Goal: Task Accomplishment & Management: Use online tool/utility

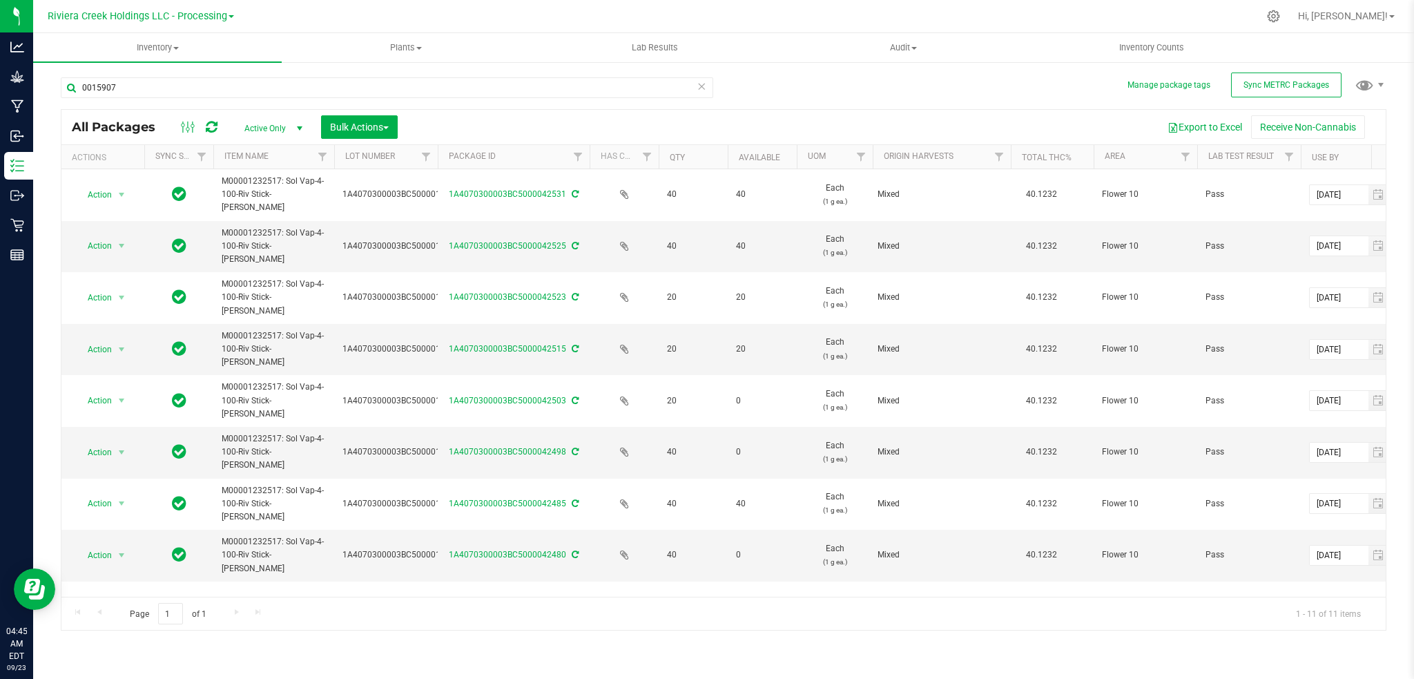
scroll to position [29, 0]
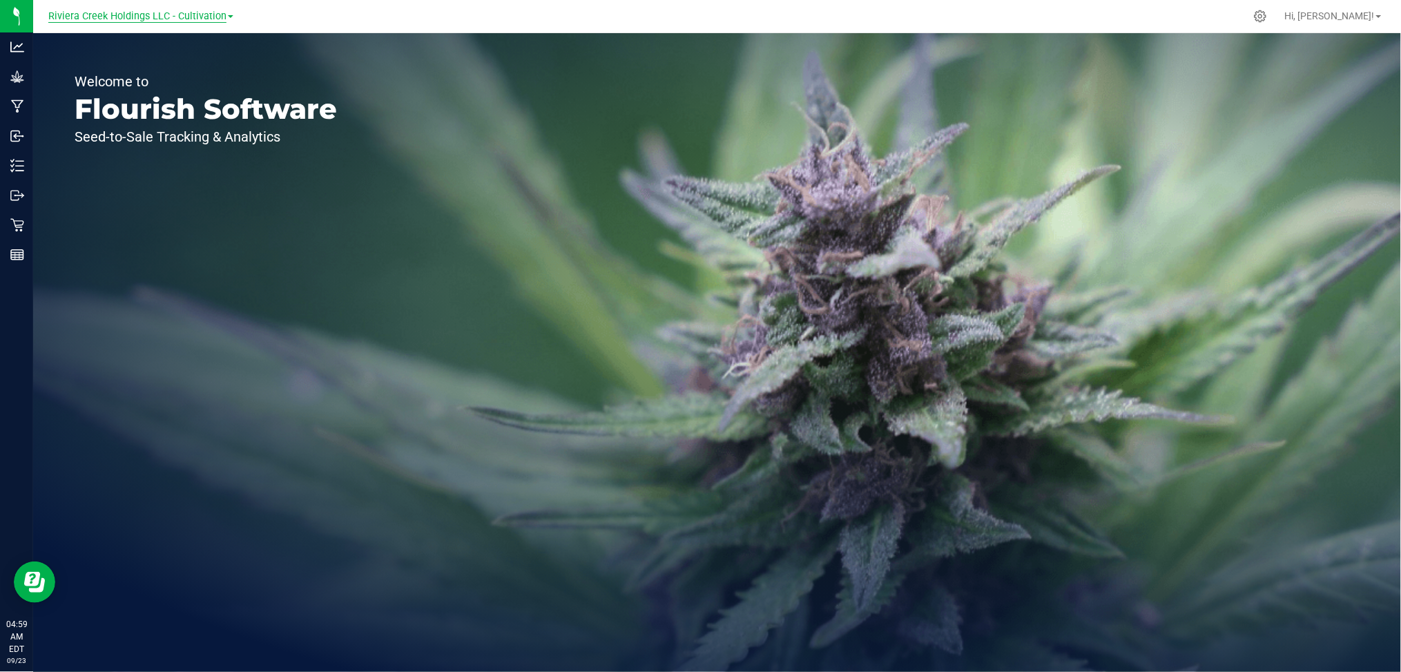
click at [123, 14] on span "Riviera Creek Holdings LLC - Cultivation" at bounding box center [137, 16] width 178 height 12
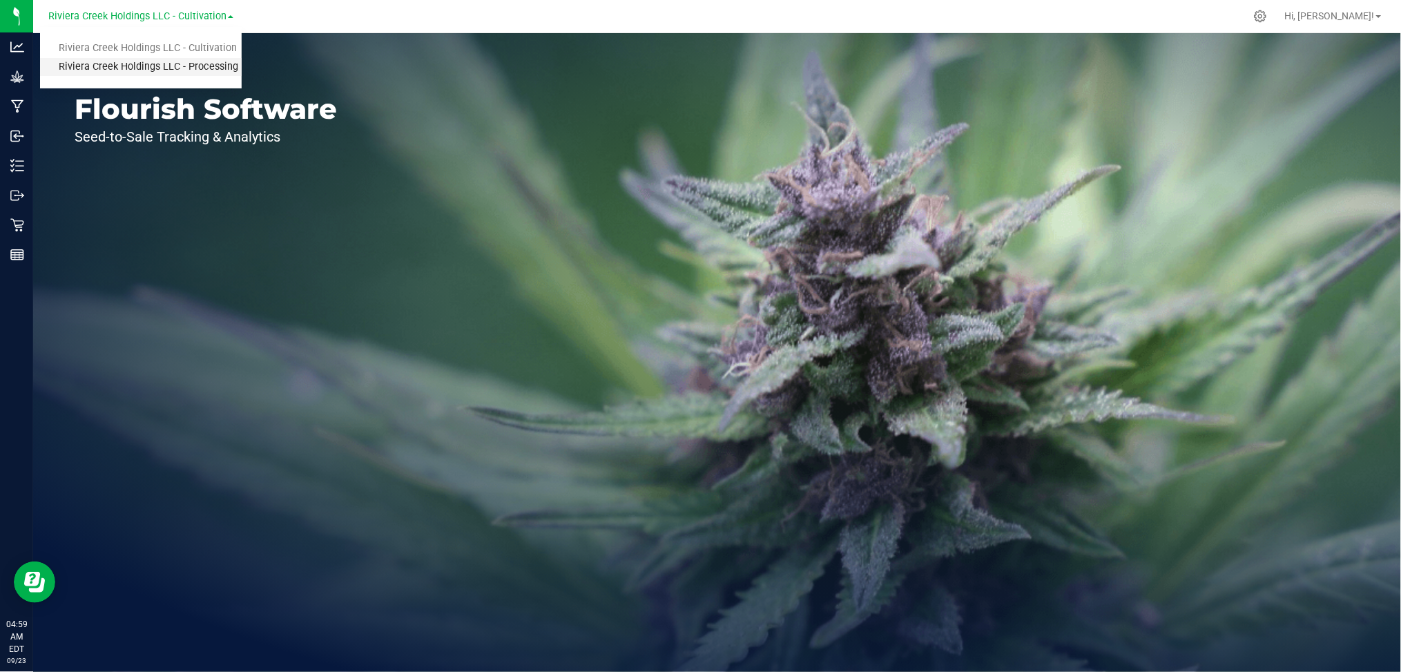
click at [148, 64] on link "Riviera Creek Holdings LLC - Processing" at bounding box center [141, 67] width 202 height 19
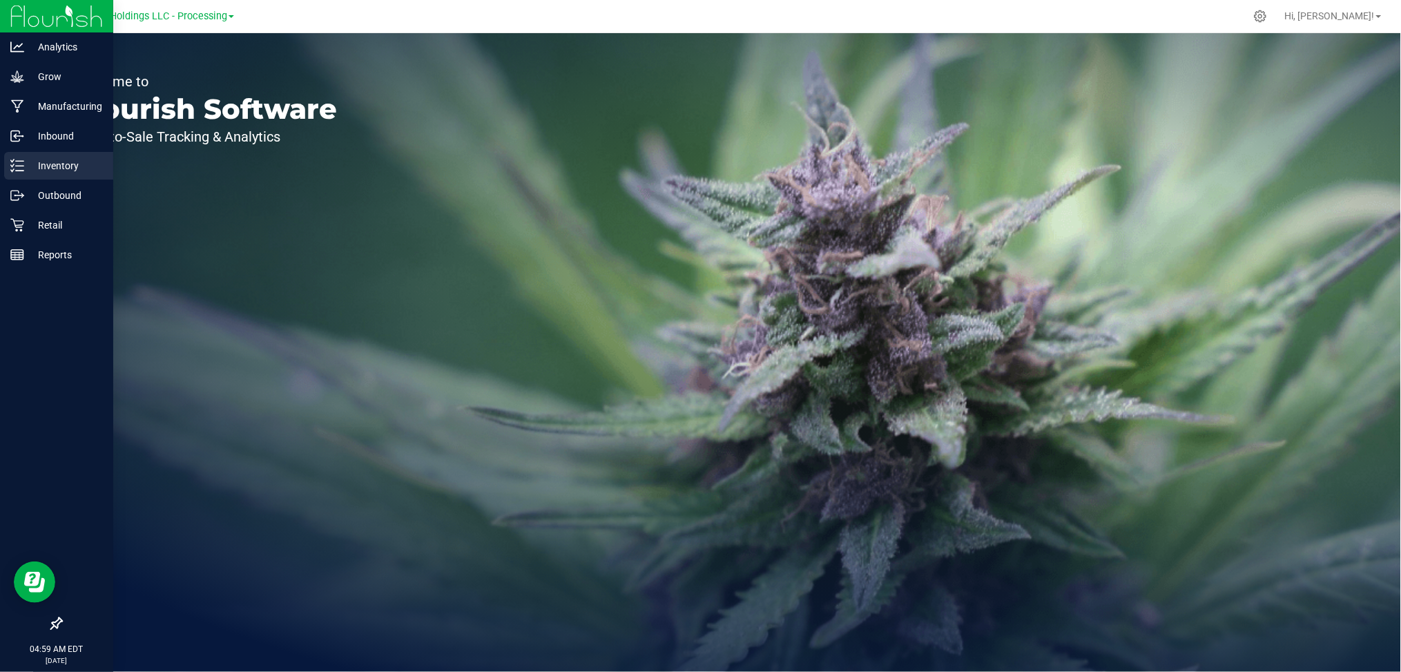
click at [41, 166] on p "Inventory" at bounding box center [65, 165] width 83 height 17
click at [54, 164] on p "Inventory" at bounding box center [65, 165] width 83 height 17
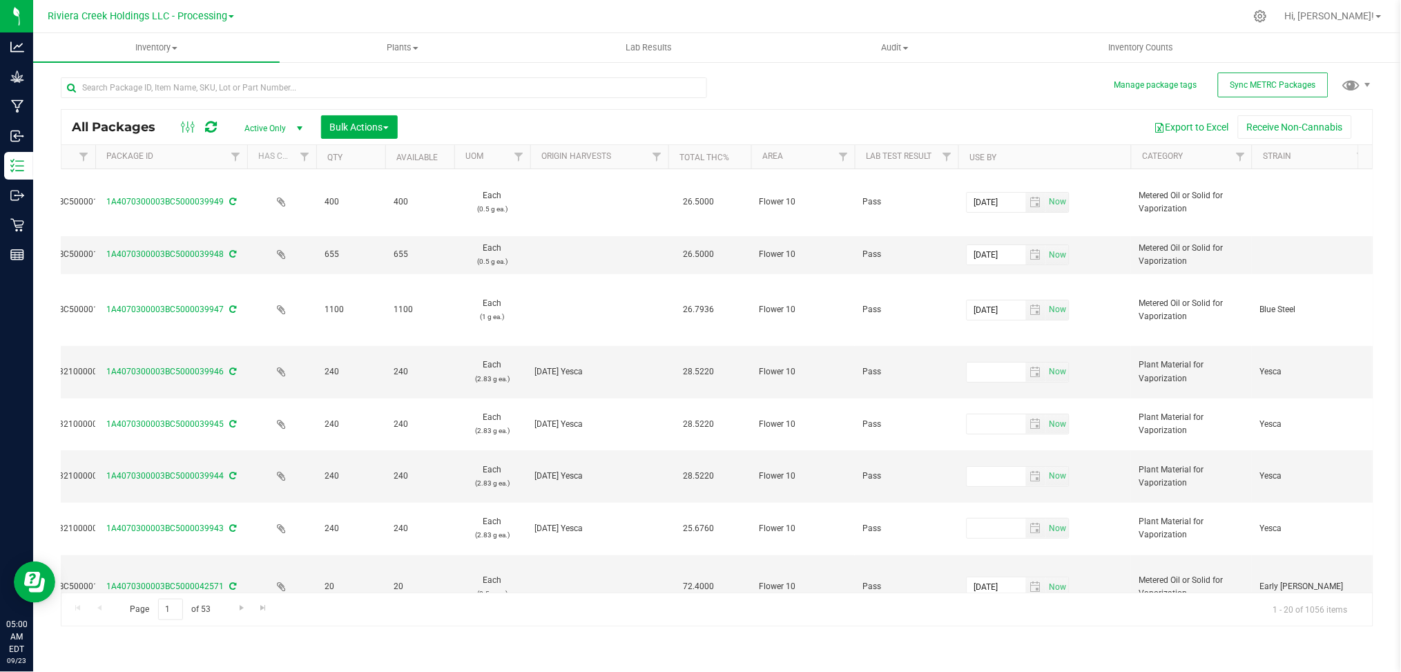
scroll to position [0, 409]
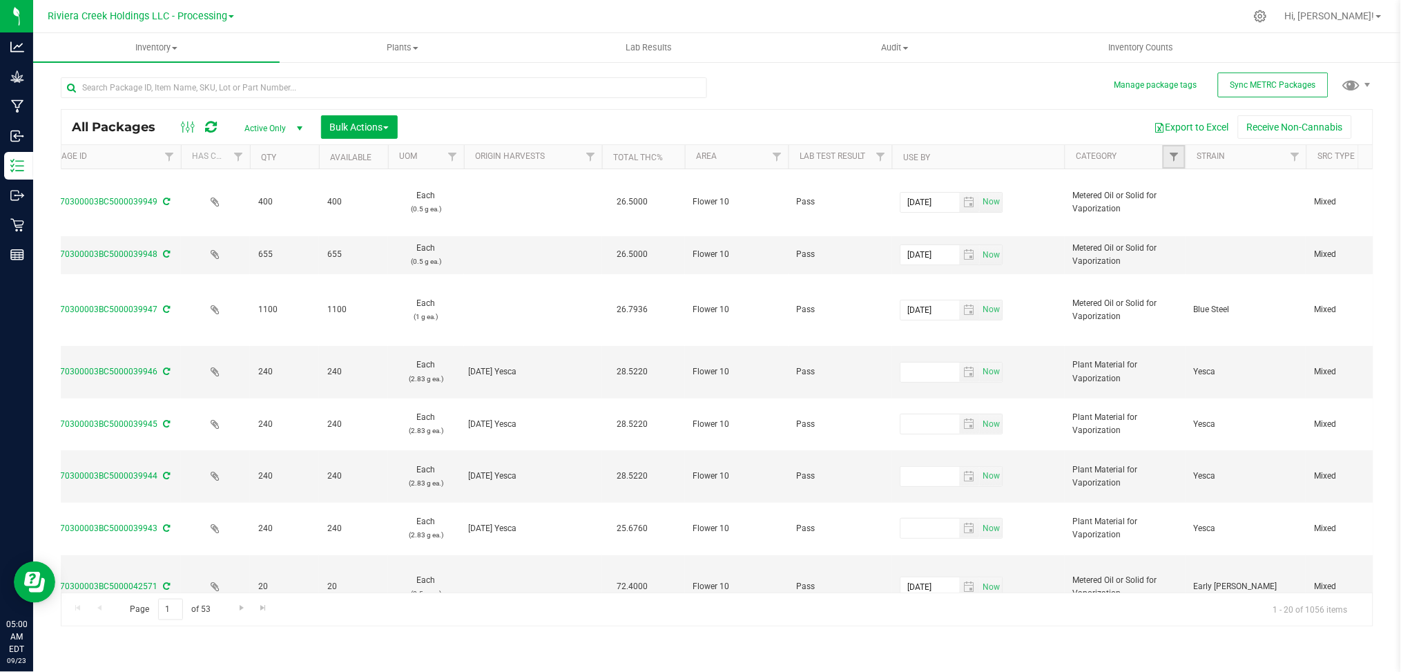
click at [1168, 157] on span "Filter" at bounding box center [1173, 156] width 11 height 11
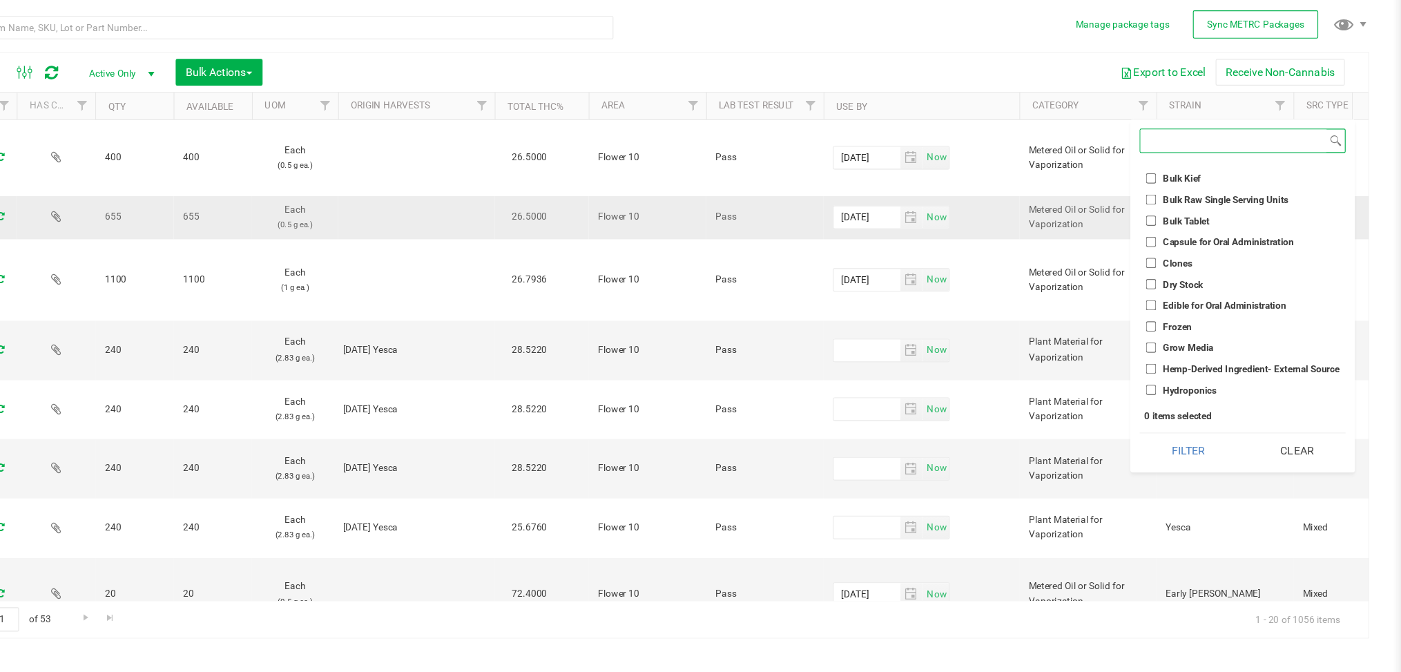
scroll to position [0, 0]
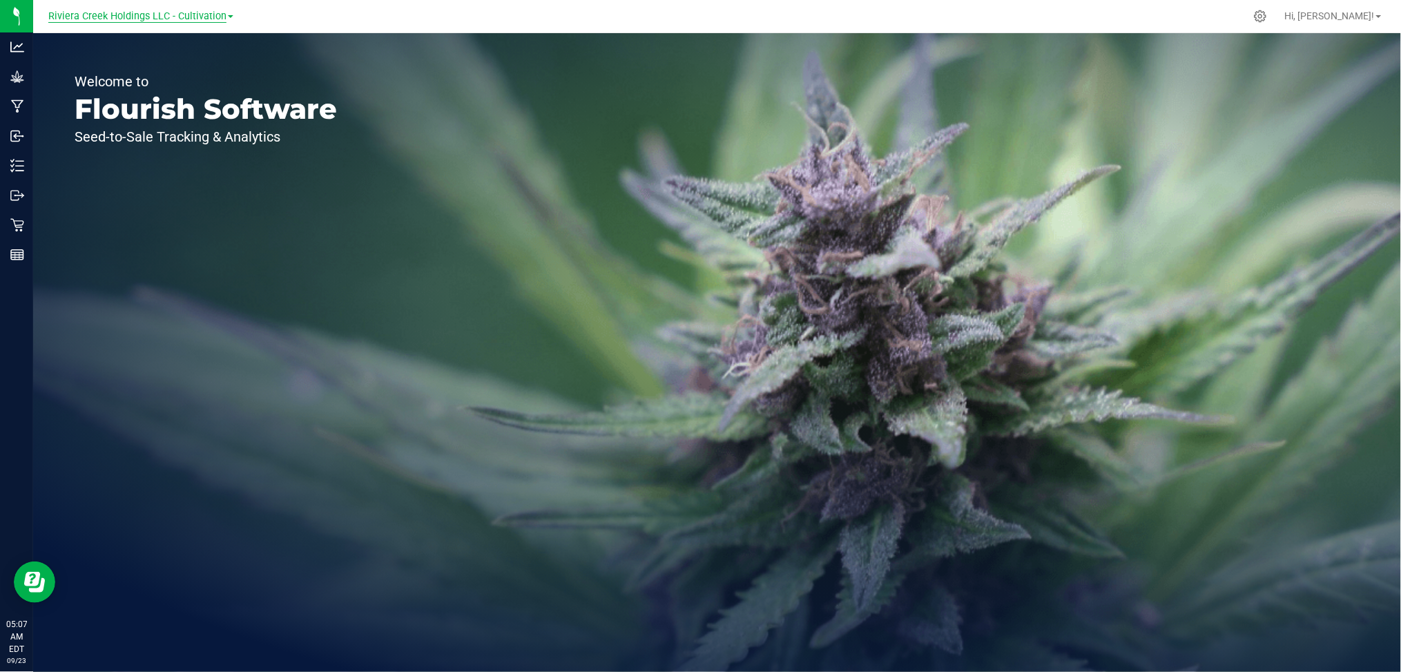
click at [210, 18] on span "Riviera Creek Holdings LLC - Cultivation" at bounding box center [137, 16] width 178 height 12
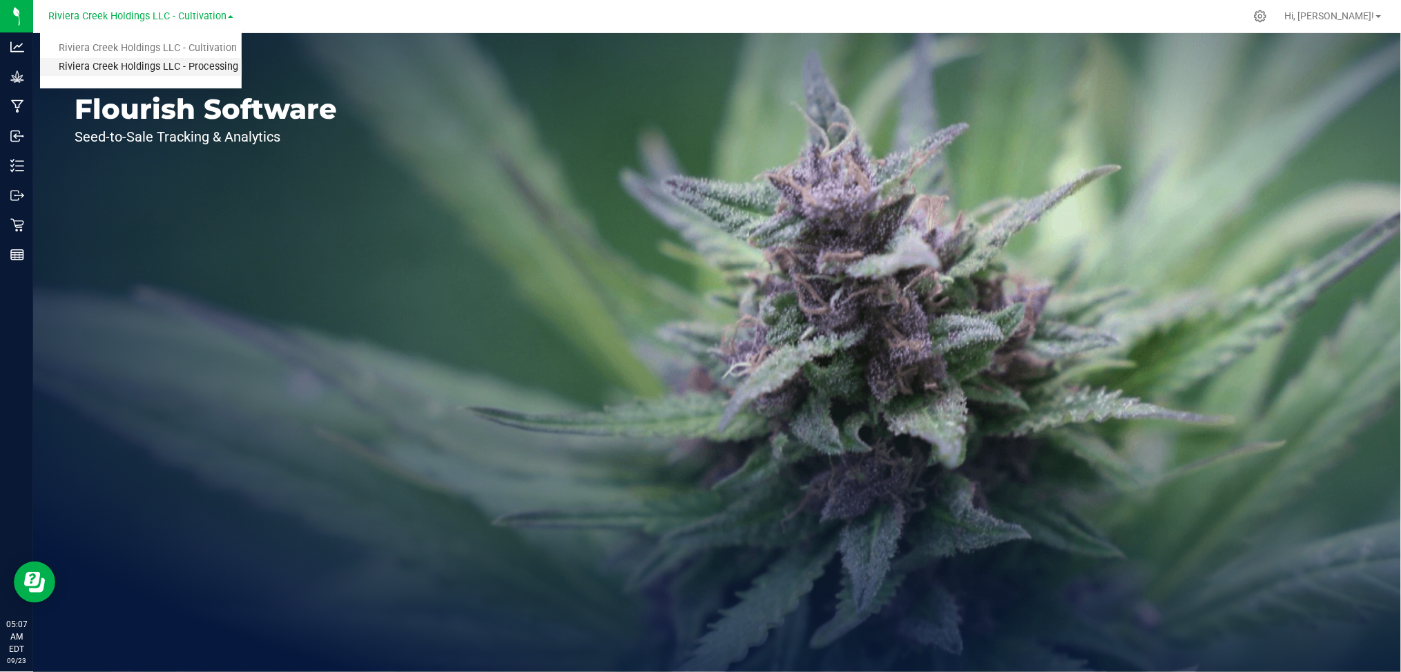
click at [174, 66] on link "Riviera Creek Holdings LLC - Processing" at bounding box center [141, 67] width 202 height 19
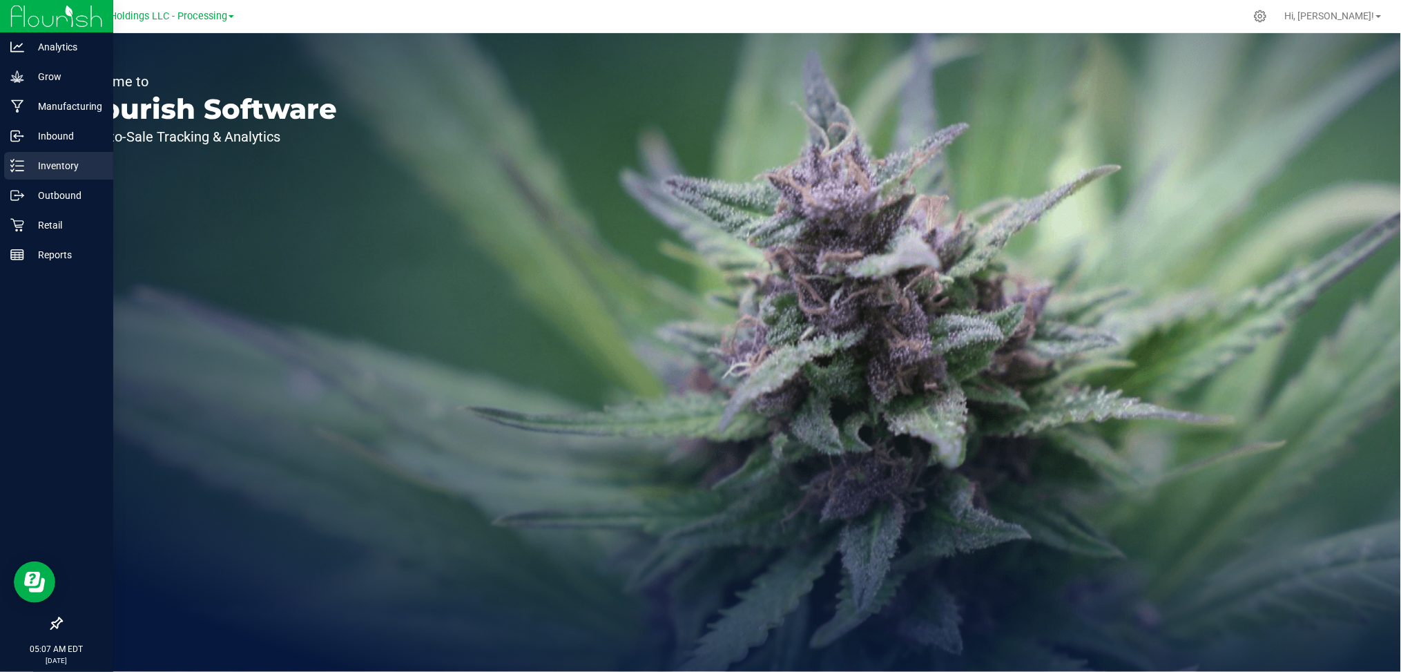
click at [57, 164] on p "Inventory" at bounding box center [65, 165] width 83 height 17
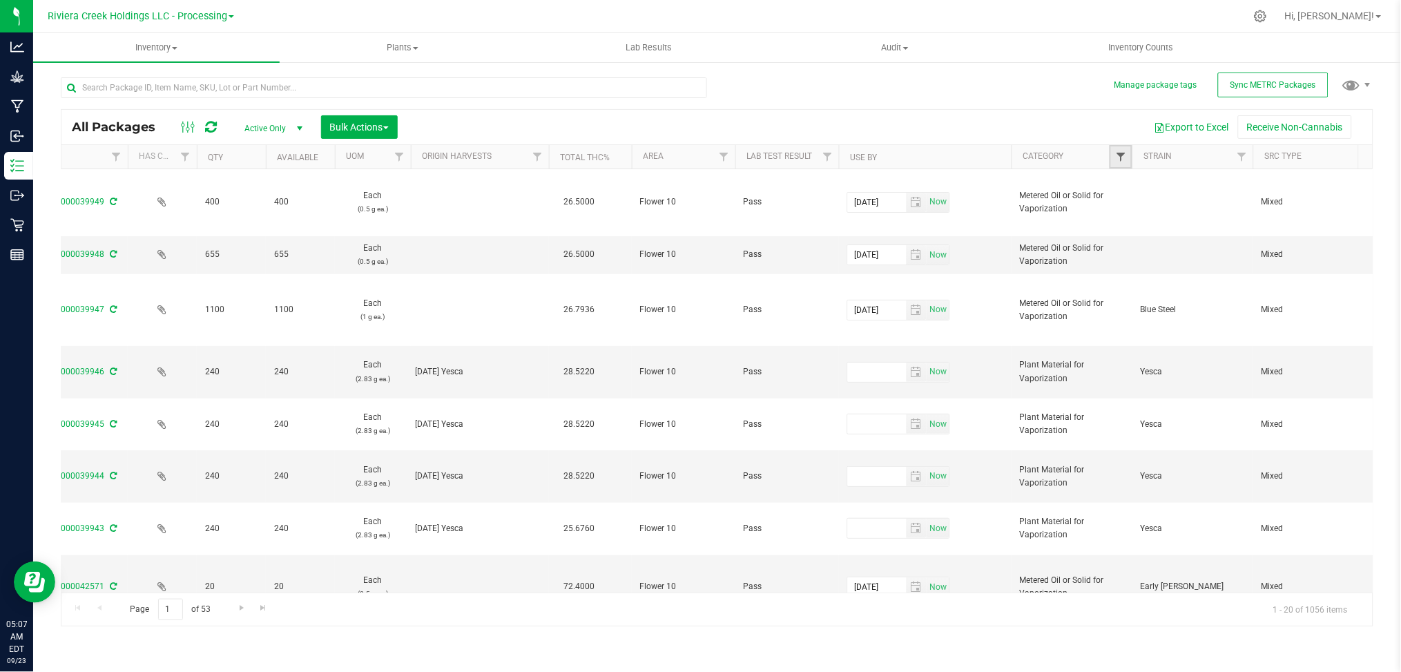
click at [1119, 157] on span "Filter" at bounding box center [1120, 156] width 11 height 11
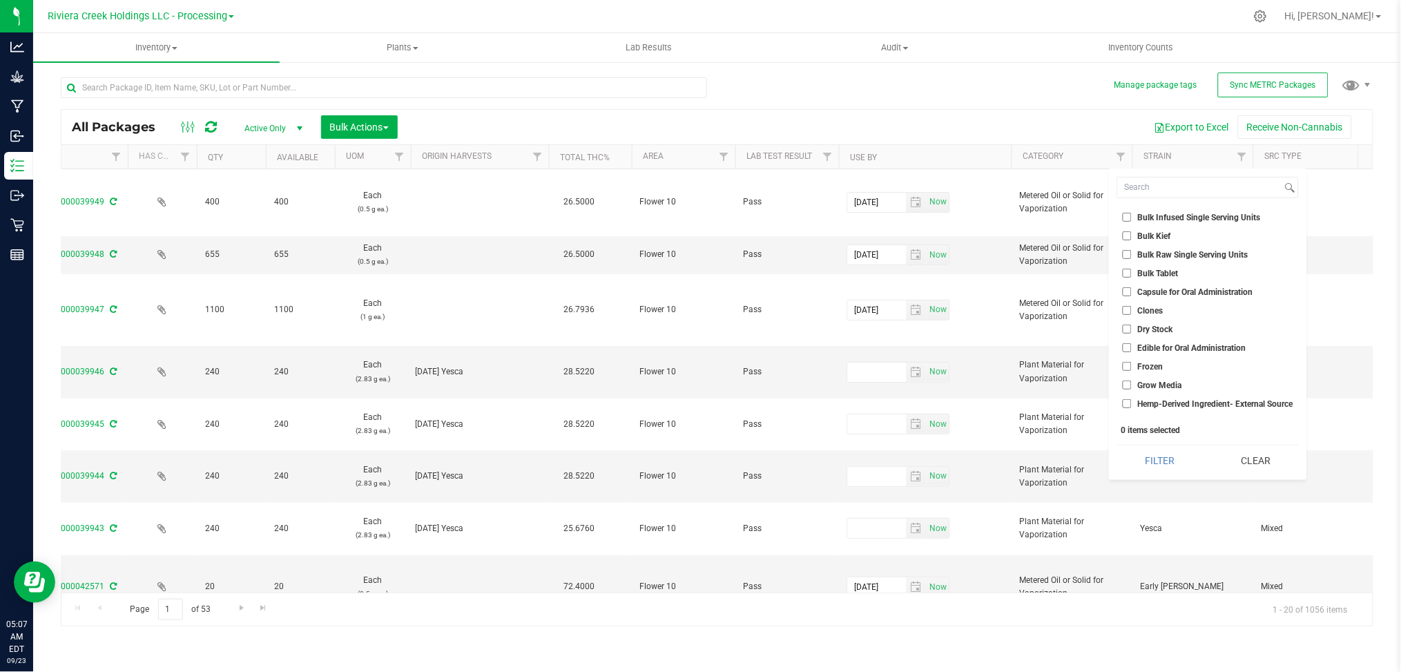
click at [1175, 348] on span "Edible for Oral Administration" at bounding box center [1192, 348] width 108 height 8
click at [1131, 348] on input "Edible for Oral Administration" at bounding box center [1126, 347] width 9 height 9
checkbox input "true"
click at [1260, 333] on span "Metered Oil or Solid for Vaporization" at bounding box center [1205, 331] width 134 height 8
click at [1131, 333] on input "Metered Oil or Solid for Vaporization" at bounding box center [1126, 331] width 9 height 9
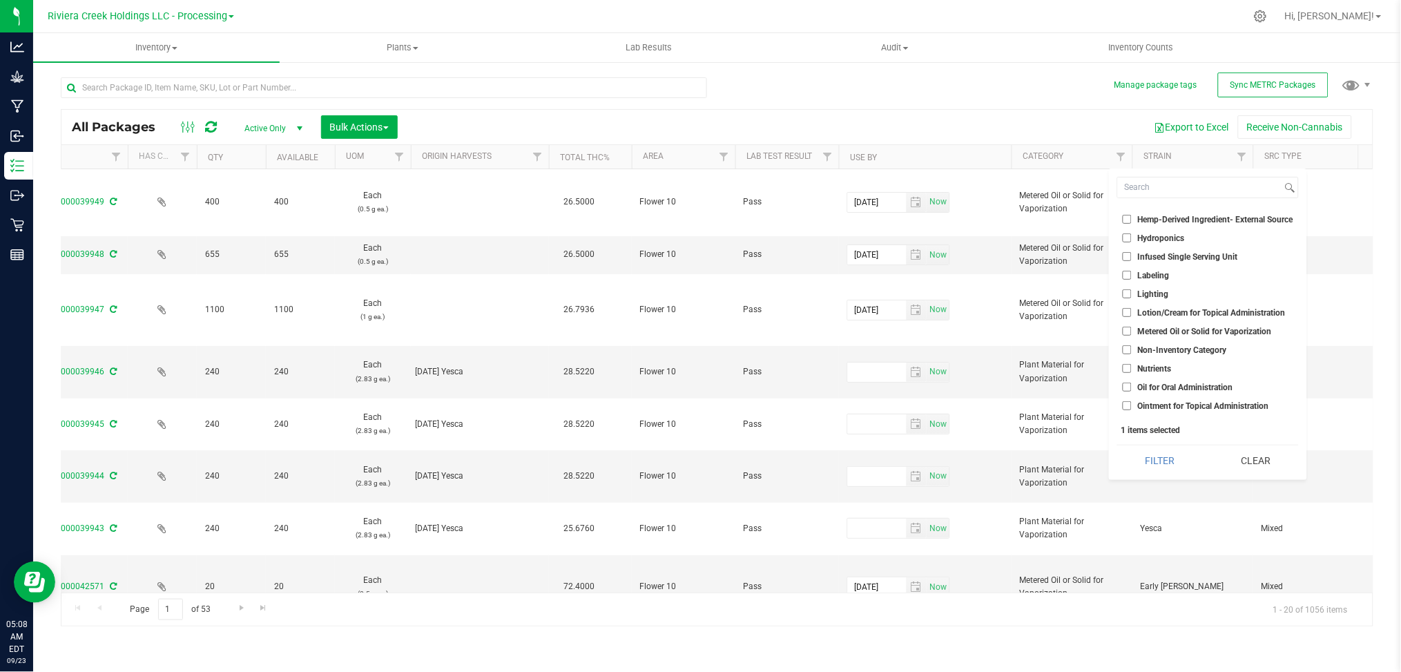
checkbox input "true"
click at [1184, 351] on span "Plant Material for Vaporization" at bounding box center [1194, 351] width 113 height 8
click at [1131, 351] on input "Plant Material for Vaporization" at bounding box center [1126, 351] width 9 height 9
checkbox input "true"
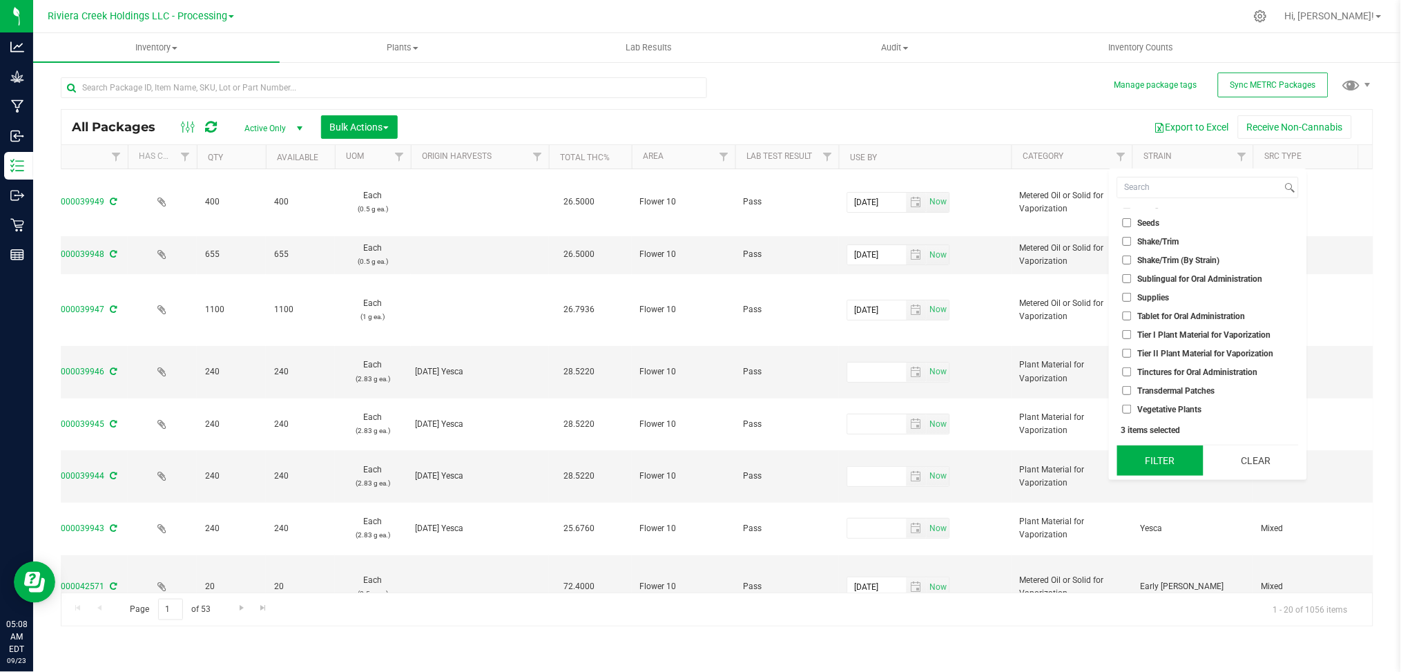
click at [1173, 465] on button "Filter" at bounding box center [1160, 460] width 86 height 30
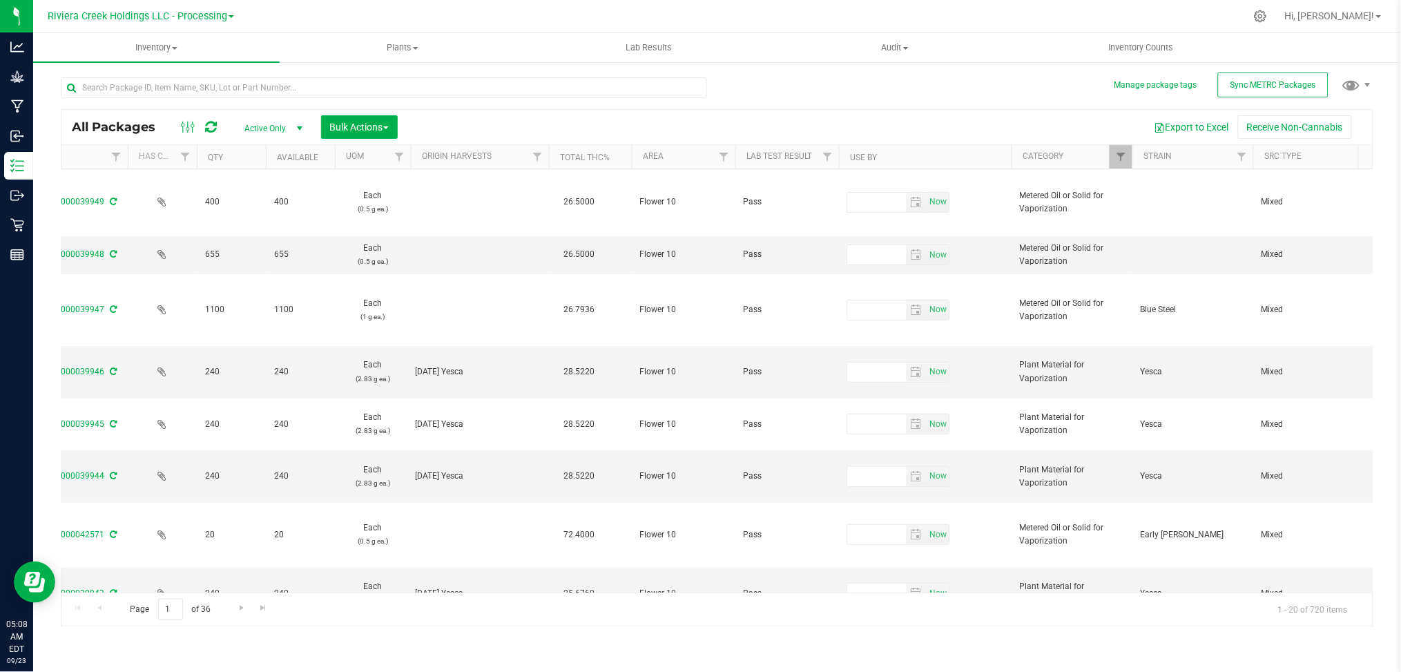
type input "[DATE]"
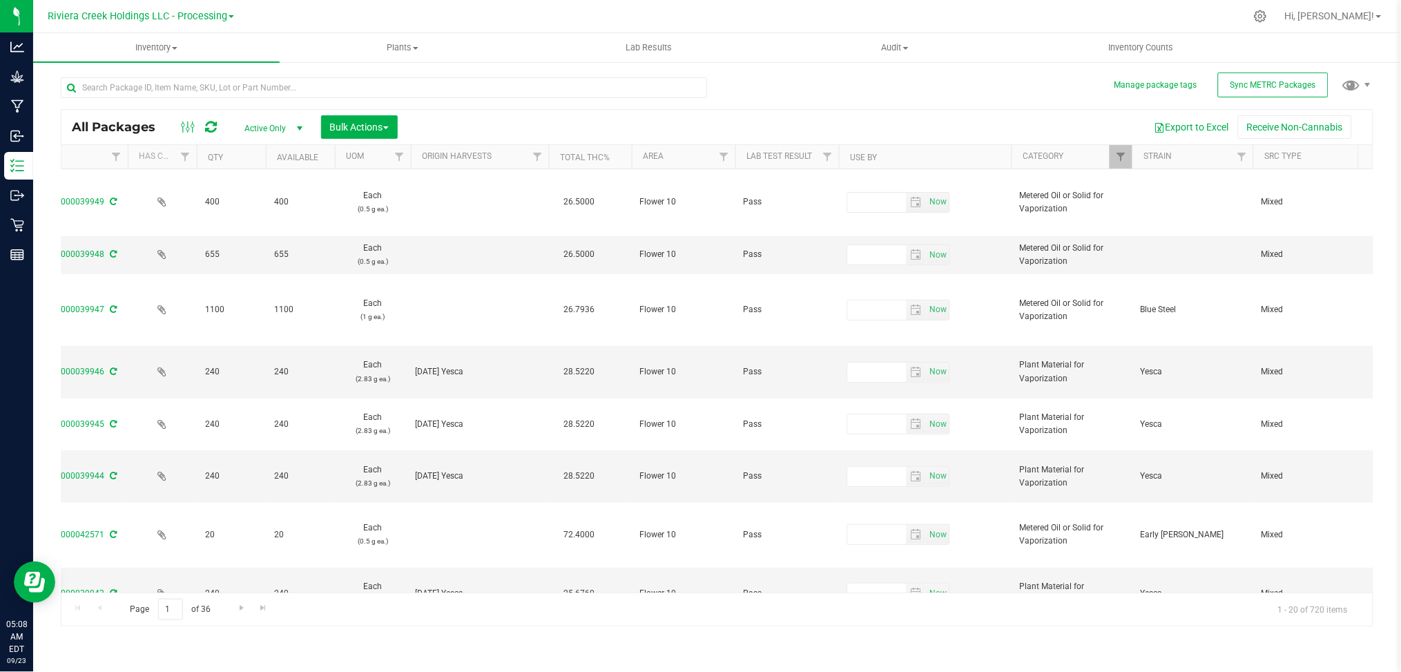
type input "[DATE]"
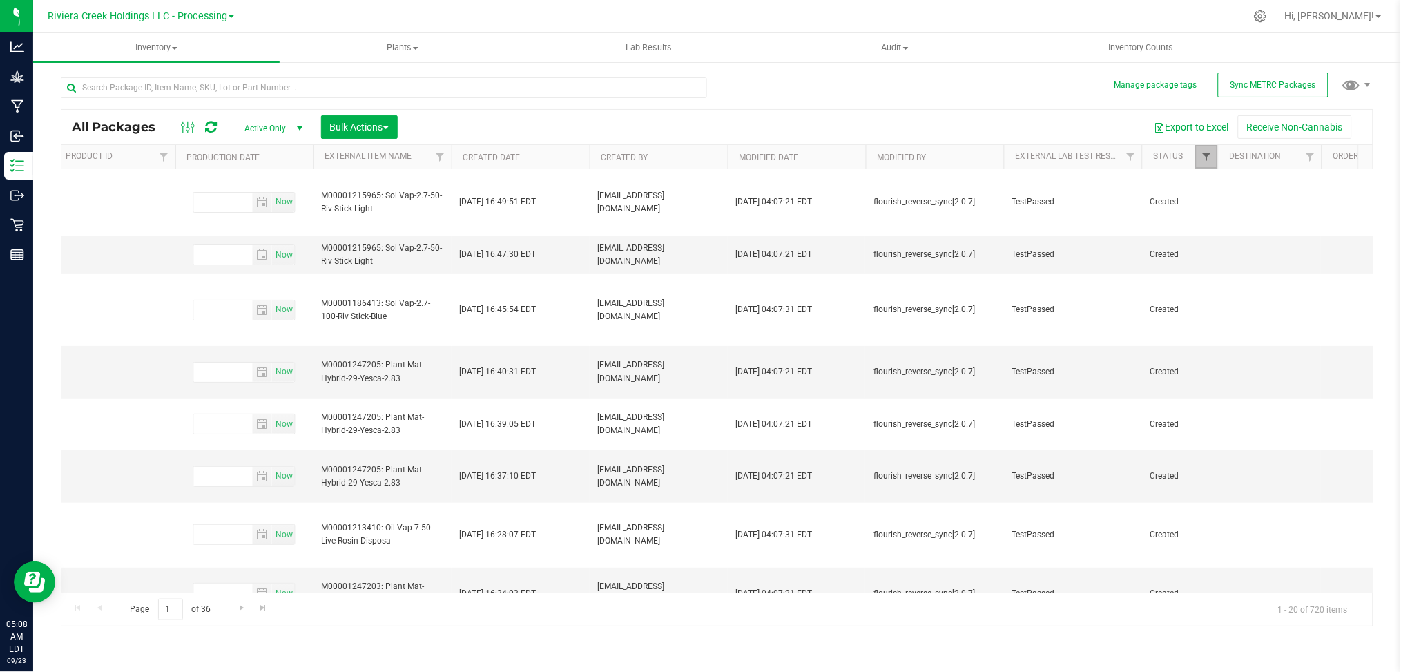
click at [1204, 161] on span "Filter" at bounding box center [1205, 156] width 11 height 11
click at [1210, 253] on input "Assigned to order" at bounding box center [1212, 253] width 9 height 9
checkbox input "false"
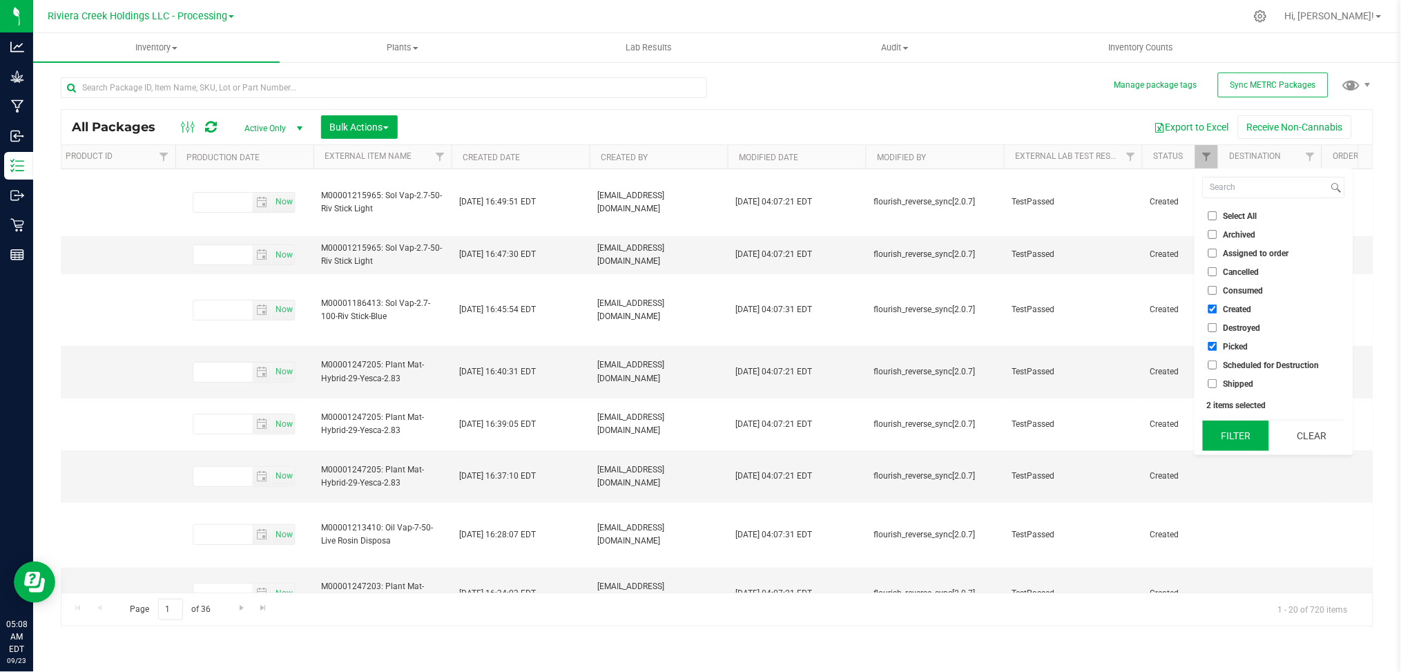
click at [1245, 436] on button "Filter" at bounding box center [1236, 435] width 66 height 30
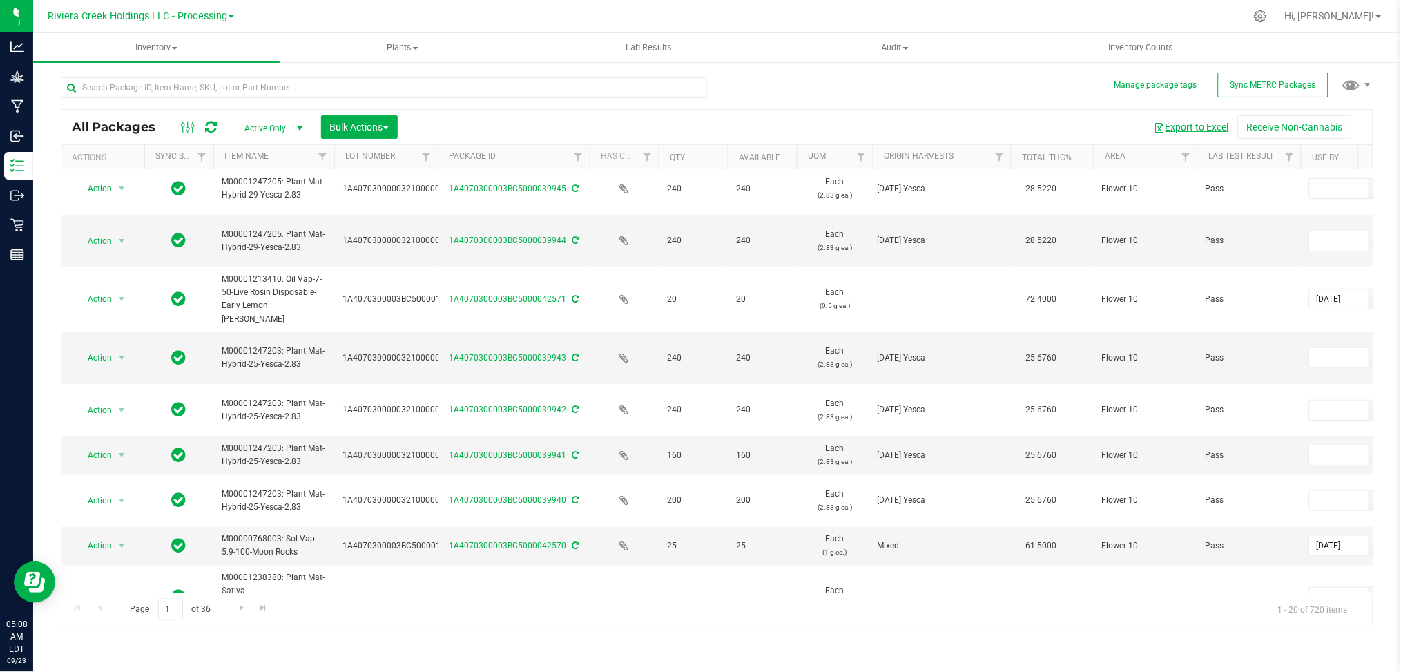
click at [1205, 126] on button "Export to Excel" at bounding box center [1191, 126] width 93 height 23
